Goal: Find specific page/section: Find specific page/section

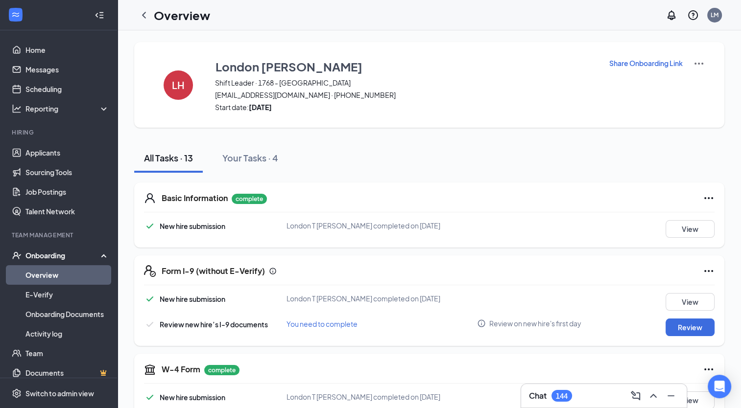
click at [329, 172] on div "All Tasks · 13 Your Tasks · 4" at bounding box center [429, 157] width 590 height 29
click at [144, 15] on icon "ChevronLeft" at bounding box center [144, 15] width 12 height 12
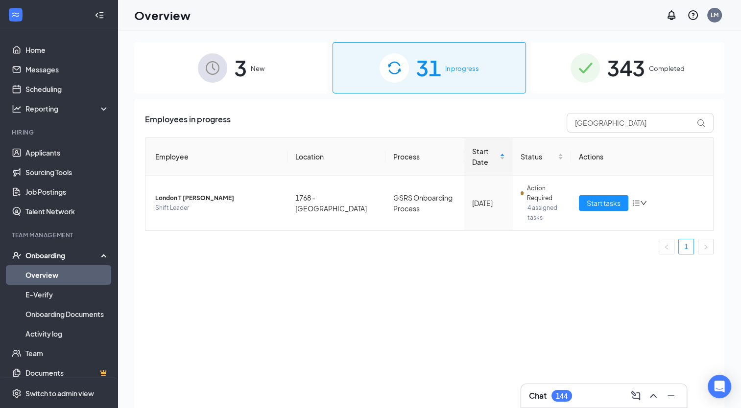
click at [235, 61] on span "3" at bounding box center [240, 68] width 13 height 34
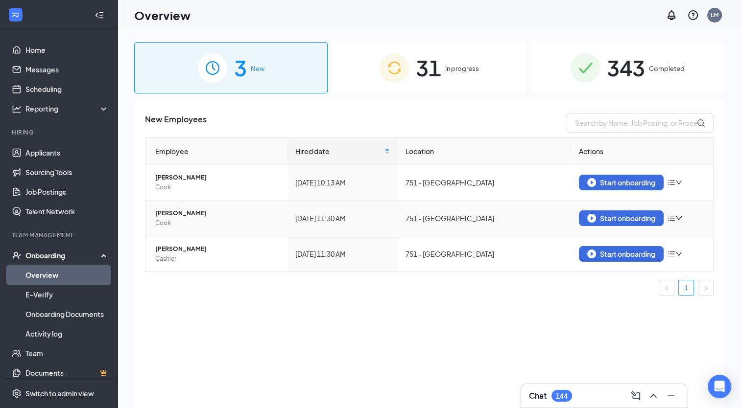
click at [182, 213] on span "[PERSON_NAME]" at bounding box center [217, 214] width 124 height 10
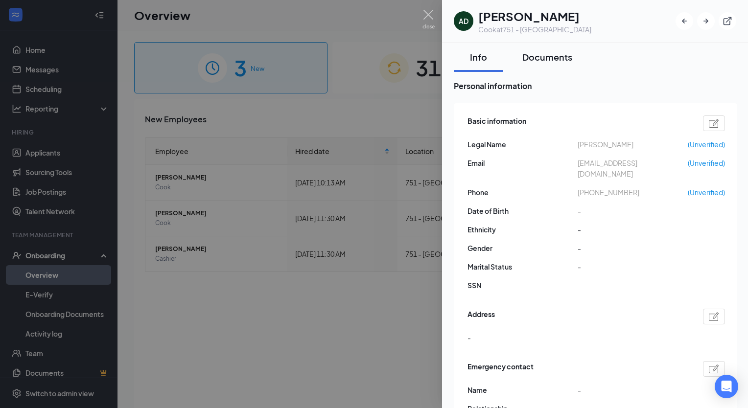
click at [546, 58] on div "Documents" at bounding box center [547, 57] width 50 height 12
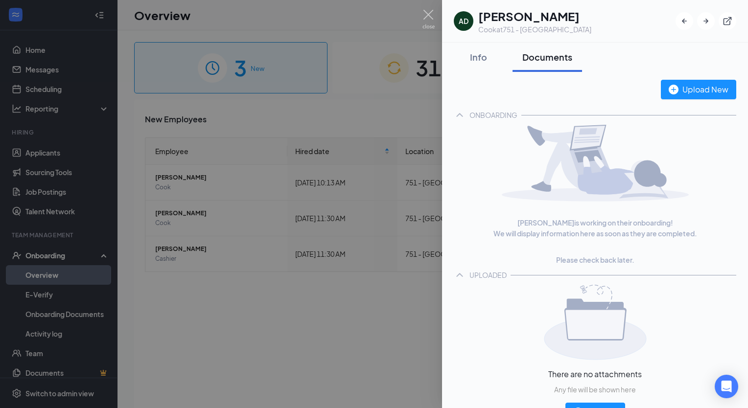
click at [420, 23] on div at bounding box center [374, 204] width 748 height 408
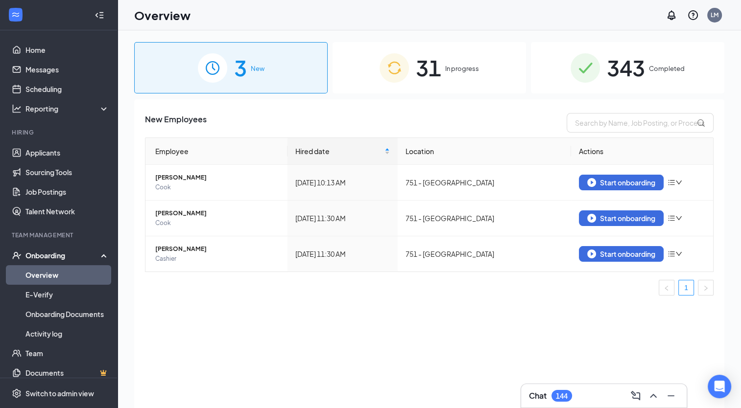
click at [638, 71] on span "343" at bounding box center [626, 68] width 38 height 34
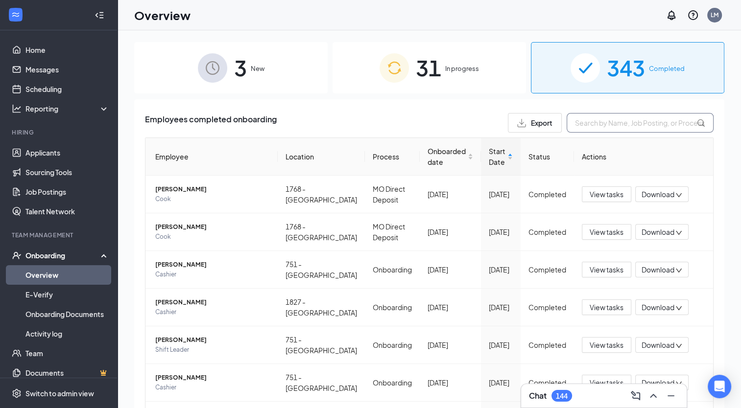
click at [593, 122] on input "text" at bounding box center [639, 123] width 147 height 20
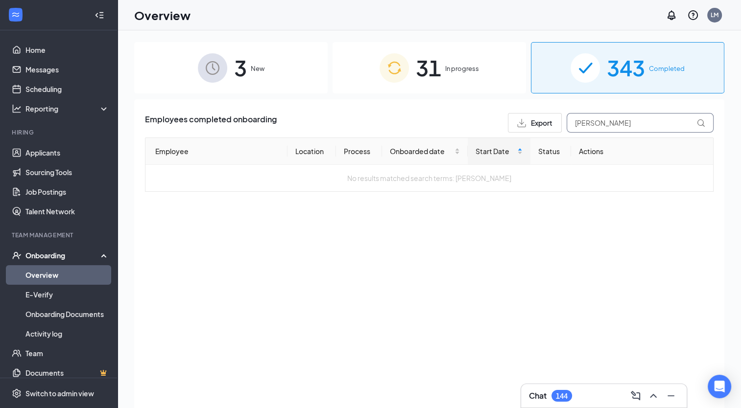
type input "[PERSON_NAME]"
